Goal: Task Accomplishment & Management: Manage account settings

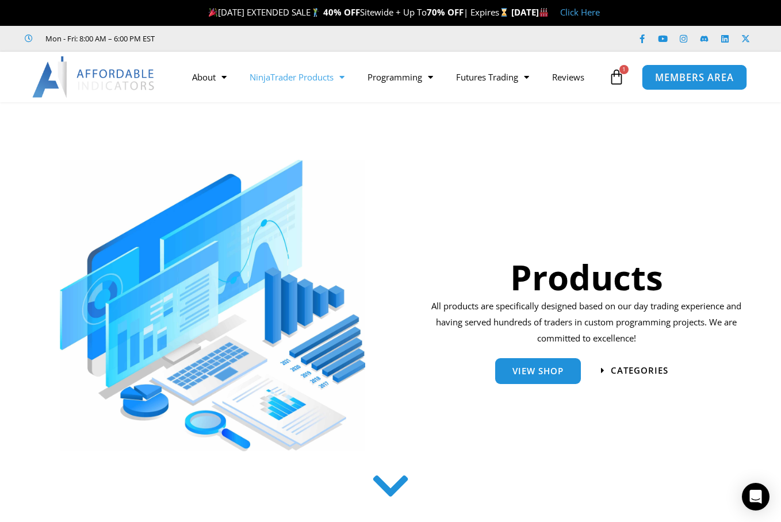
click at [693, 78] on span "MEMBERS AREA" at bounding box center [694, 77] width 79 height 10
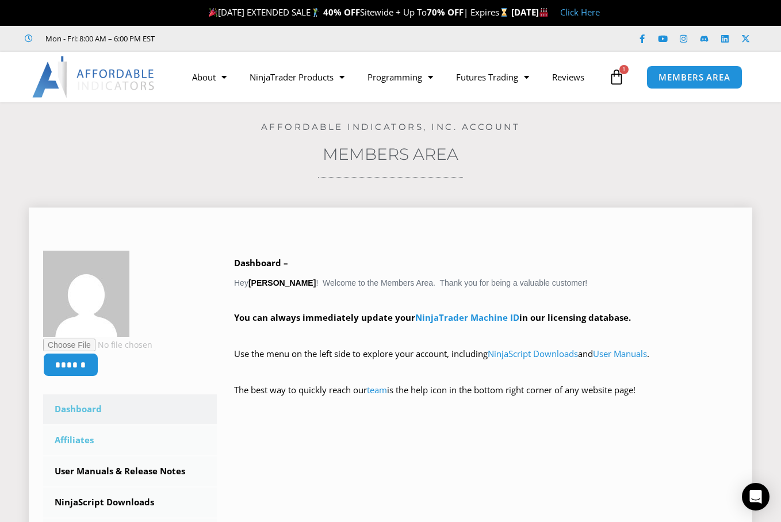
click at [82, 439] on link "Affiliates" at bounding box center [130, 441] width 174 height 30
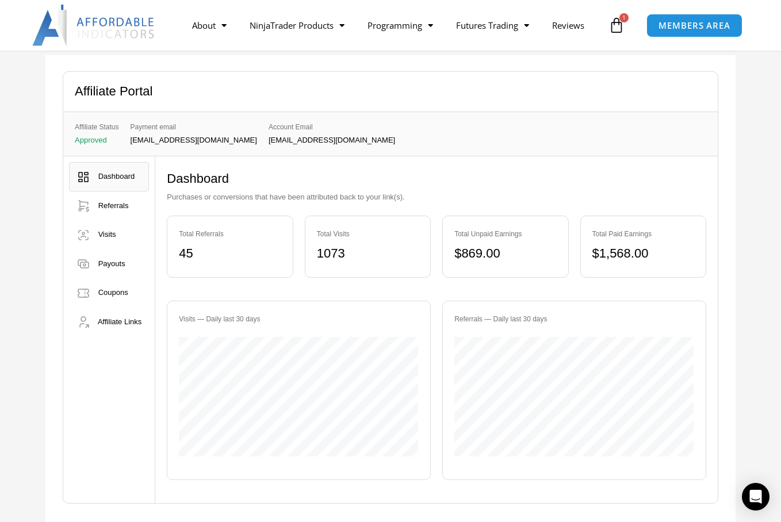
scroll to position [115, 0]
